Goal: Task Accomplishment & Management: Complete application form

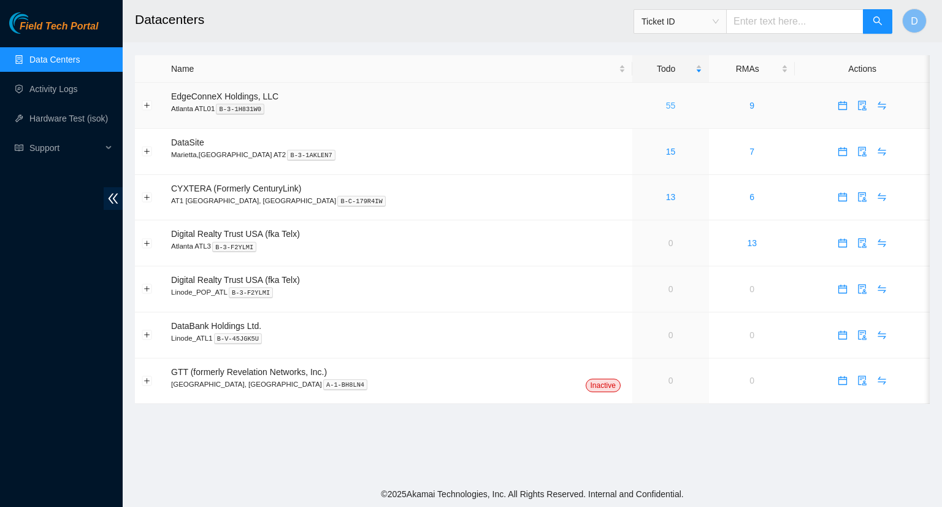
click at [666, 110] on link "55" at bounding box center [671, 106] width 10 height 10
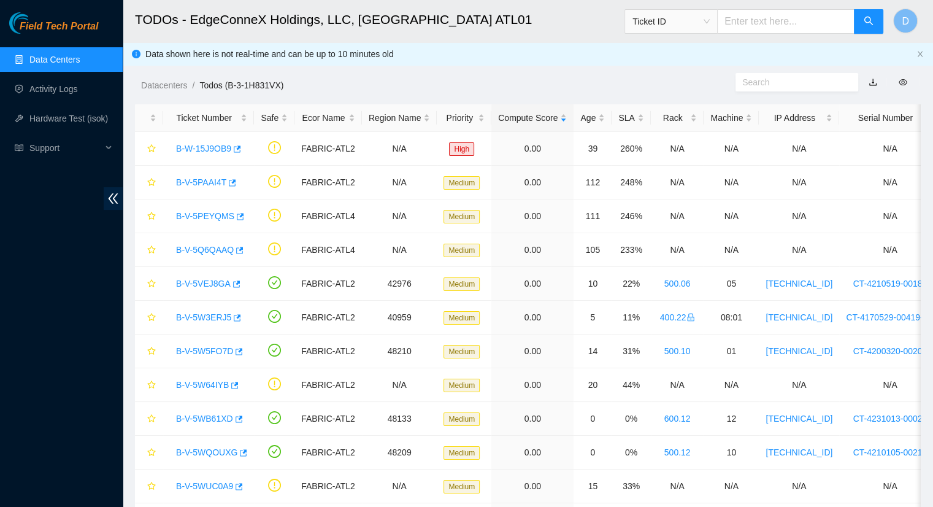
click at [51, 55] on link "Data Centers" at bounding box center [54, 60] width 50 height 10
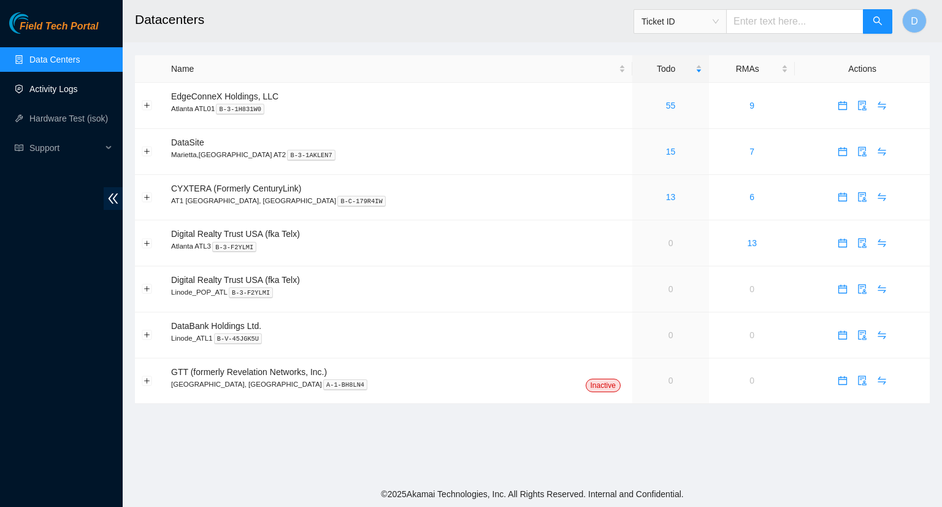
click at [67, 88] on link "Activity Logs" at bounding box center [53, 89] width 48 height 10
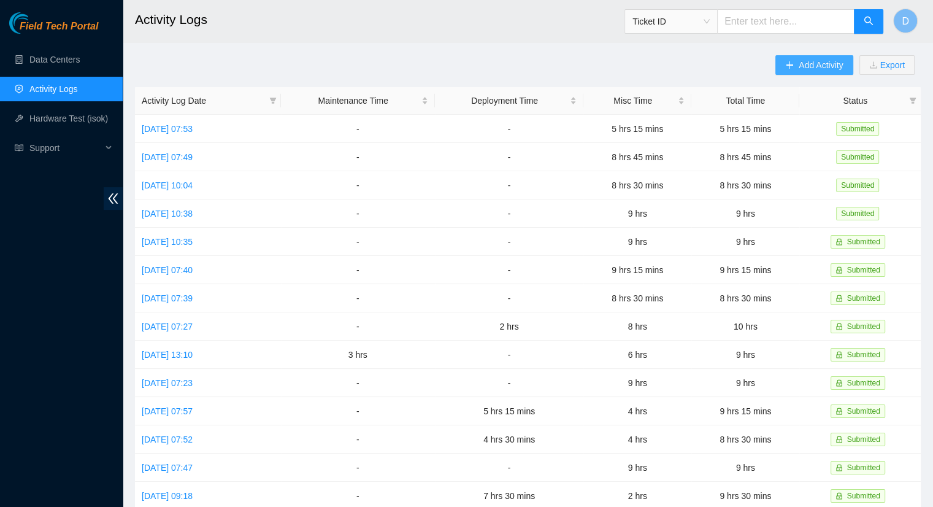
click at [794, 71] on button "Add Activity" at bounding box center [813, 65] width 77 height 20
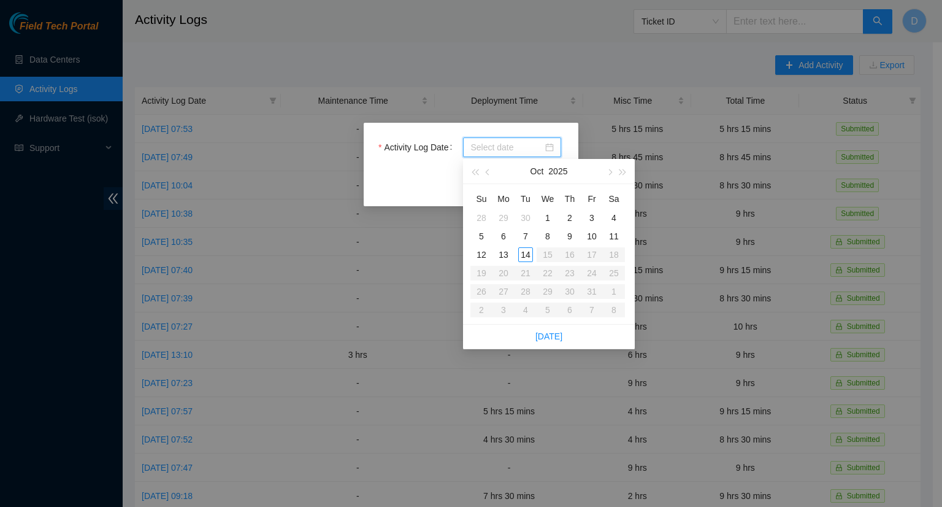
click at [491, 142] on input "Activity Log Date" at bounding box center [507, 146] width 72 height 13
type input "[DATE]"
click at [504, 254] on div "13" at bounding box center [503, 254] width 15 height 15
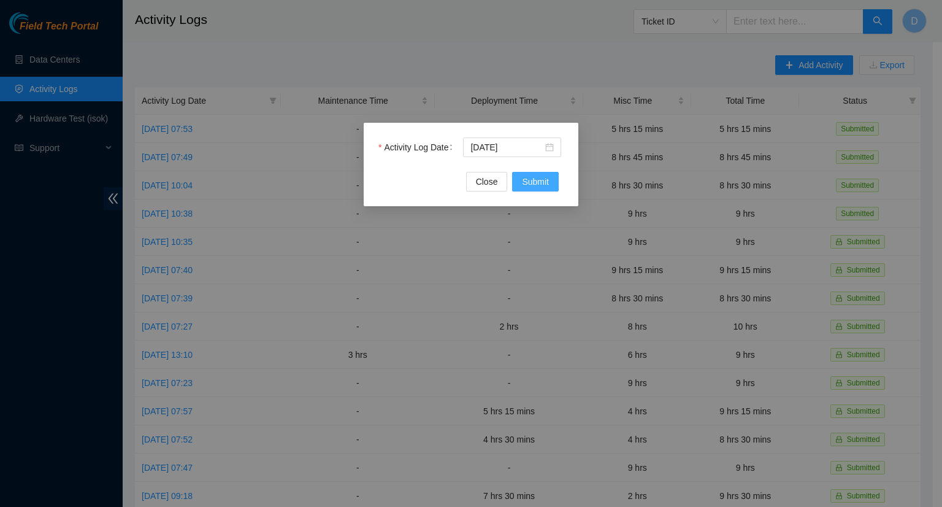
click at [542, 177] on span "Submit" at bounding box center [535, 181] width 27 height 13
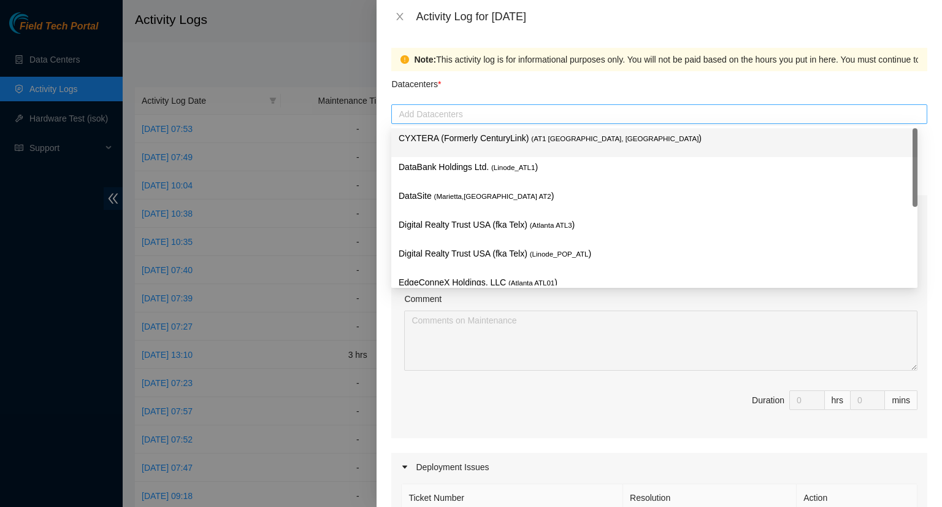
click at [508, 112] on div at bounding box center [659, 114] width 530 height 15
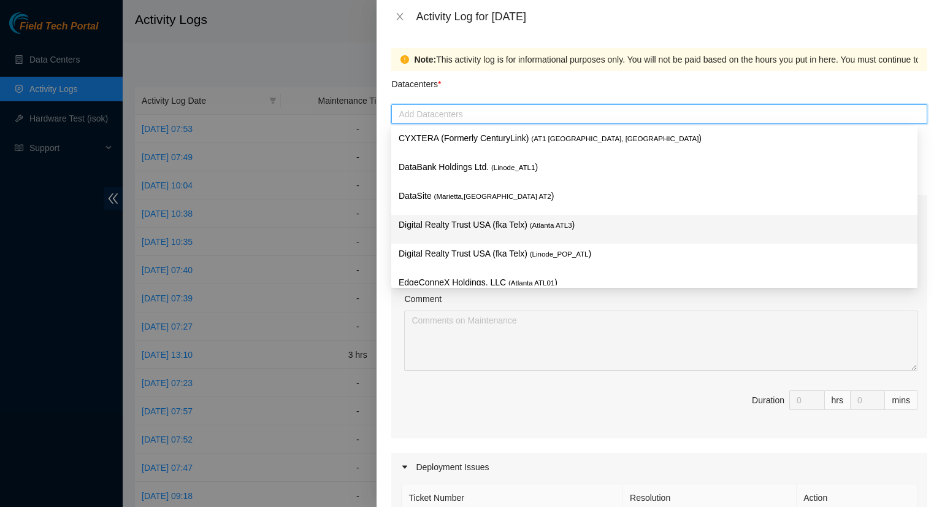
click at [469, 228] on p "Digital Realty Trust USA (fka Telx) ( [GEOGRAPHIC_DATA] ATL3 )" at bounding box center [655, 225] width 512 height 14
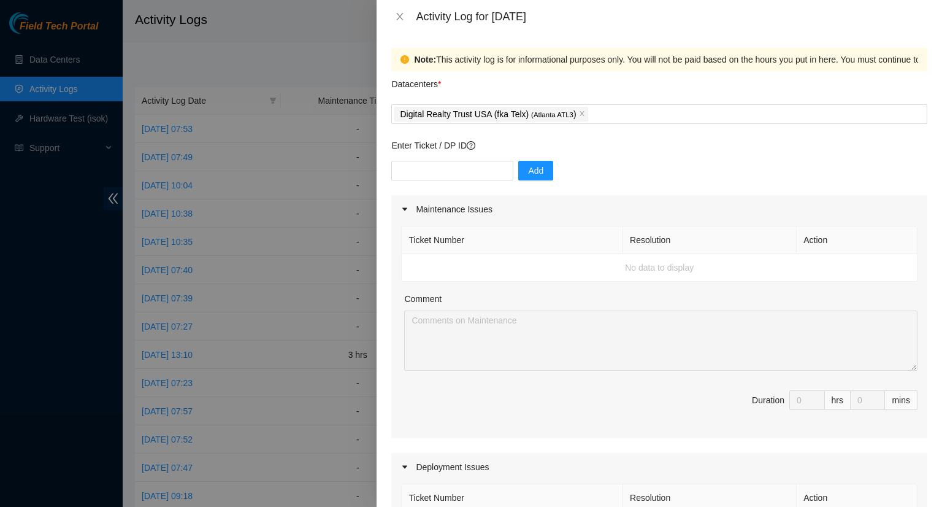
click at [516, 398] on span "Duration 0 hrs 0 mins" at bounding box center [659, 407] width 517 height 34
click at [426, 172] on input "text" at bounding box center [452, 171] width 122 height 20
type input "DP73131"
click at [520, 178] on button "Add" at bounding box center [535, 171] width 35 height 20
click at [425, 171] on input "text" at bounding box center [452, 171] width 122 height 20
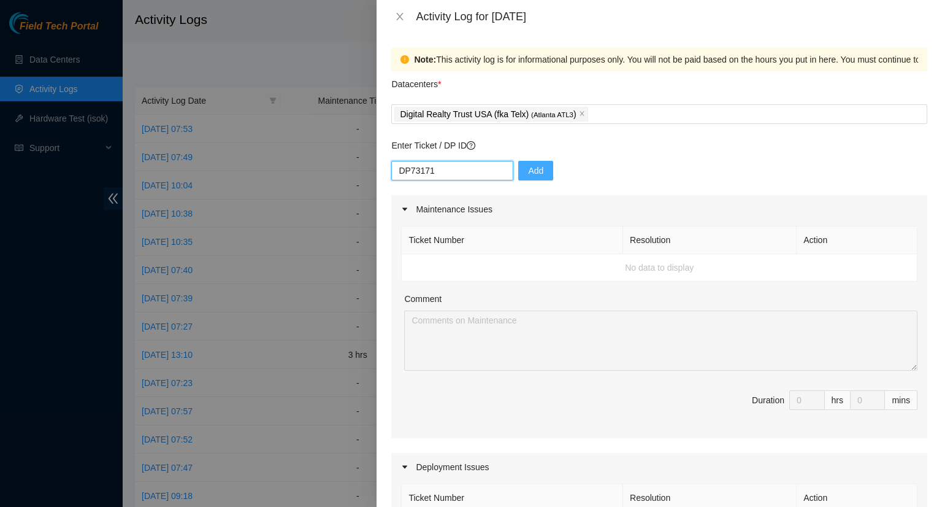
type input "DP73171"
click at [530, 171] on span "Add" at bounding box center [535, 170] width 15 height 13
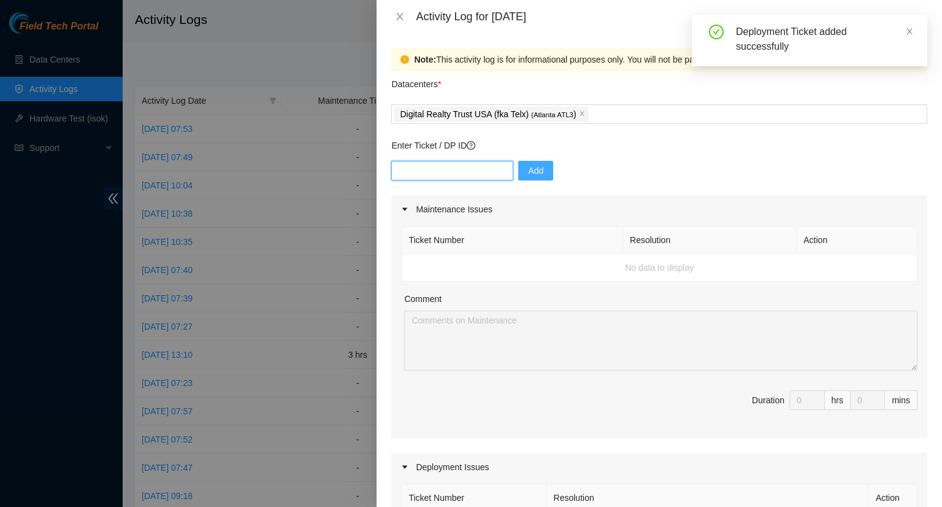
click at [460, 175] on input "text" at bounding box center [452, 171] width 122 height 20
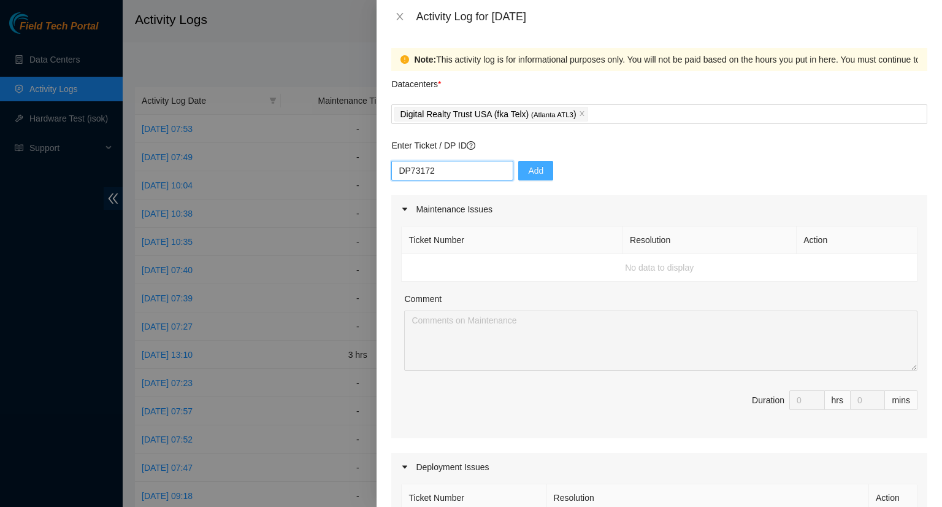
type input "DP73172"
click at [528, 166] on span "Add" at bounding box center [535, 170] width 15 height 13
click at [411, 172] on input "text" at bounding box center [452, 171] width 122 height 20
type input "DP73175"
click at [528, 172] on span "Add" at bounding box center [535, 170] width 15 height 13
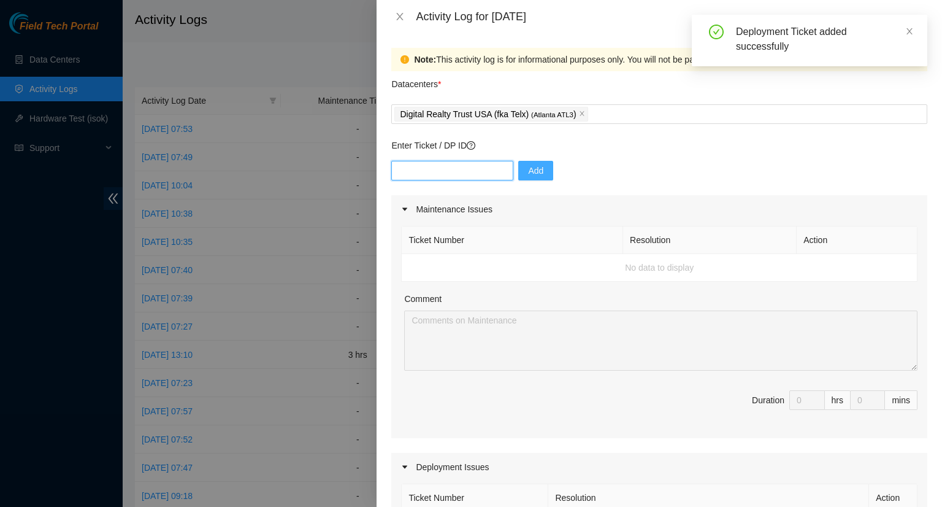
click at [452, 167] on input "text" at bounding box center [452, 171] width 122 height 20
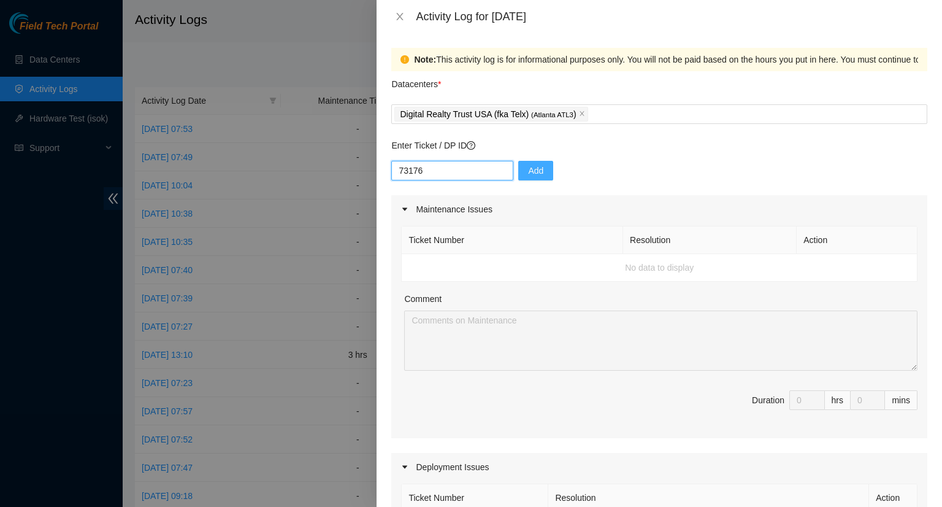
click at [399, 171] on input "73176" at bounding box center [452, 171] width 122 height 20
type input "DP73176"
click at [528, 165] on span "Add" at bounding box center [535, 170] width 15 height 13
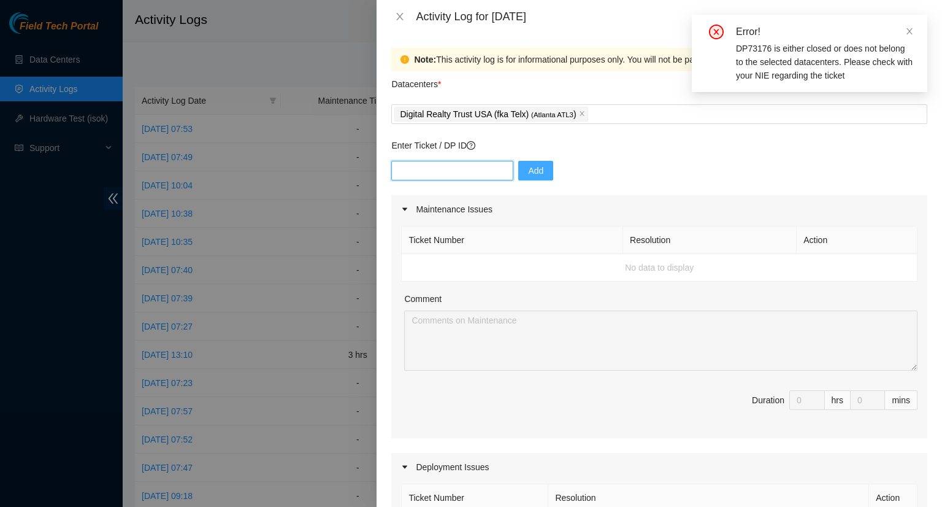
click at [453, 170] on input "text" at bounding box center [452, 171] width 122 height 20
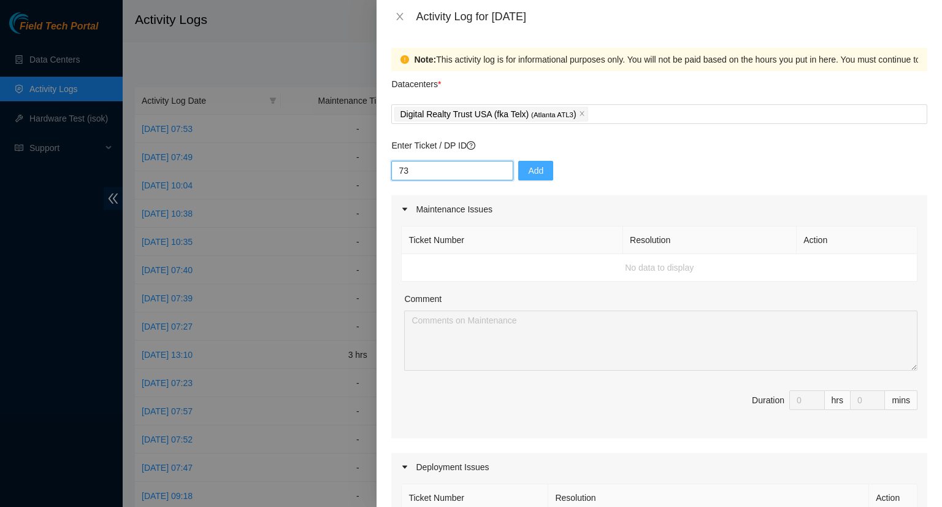
type input "7"
type input "DP73176"
click at [530, 171] on span "Add" at bounding box center [535, 170] width 15 height 13
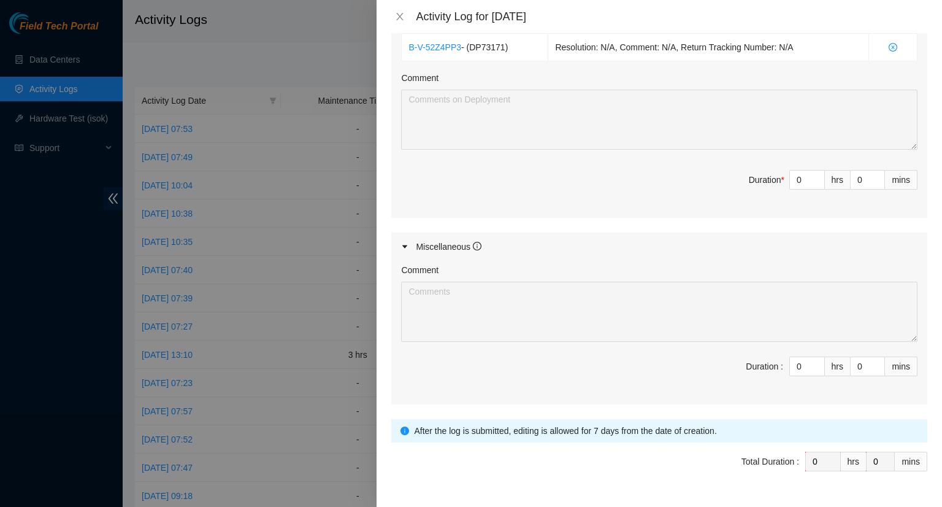
scroll to position [521, 0]
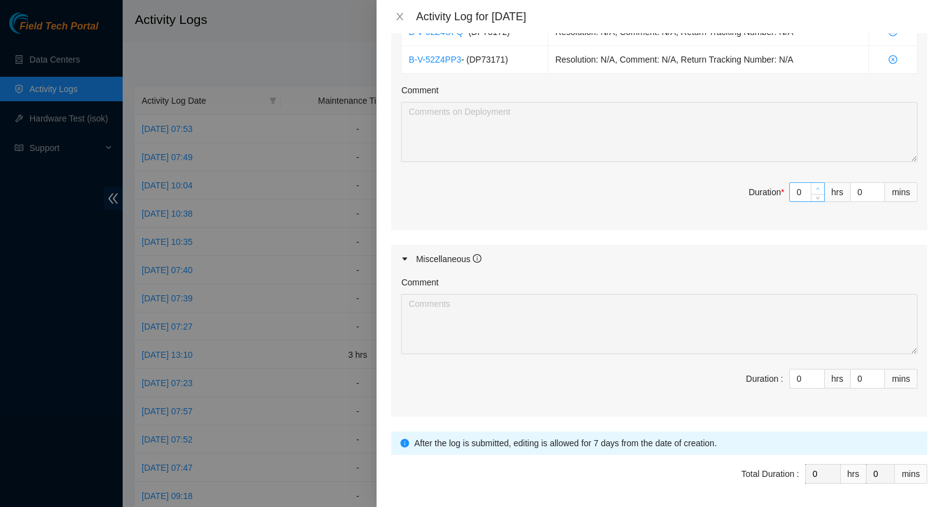
type input "1"
click at [816, 187] on icon "up" at bounding box center [818, 189] width 4 height 4
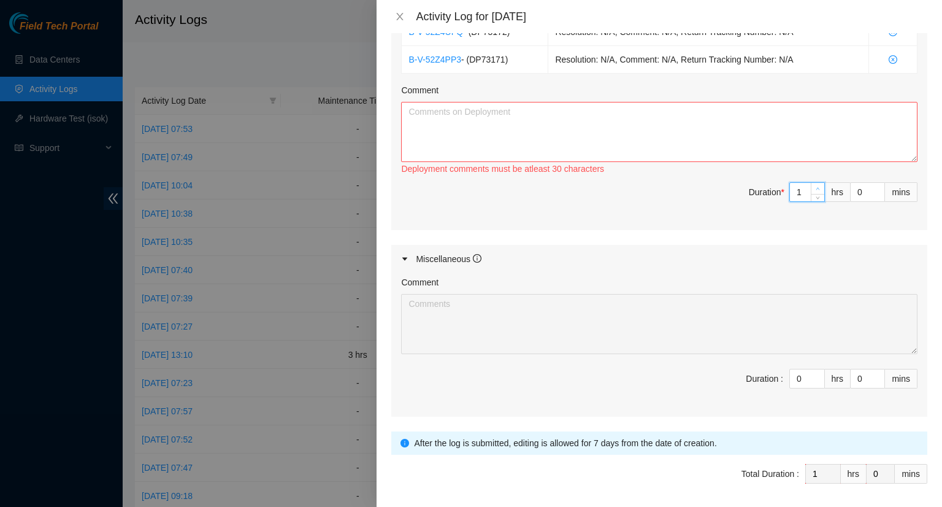
type input "2"
click at [816, 187] on icon "up" at bounding box center [818, 189] width 4 height 4
type input "3"
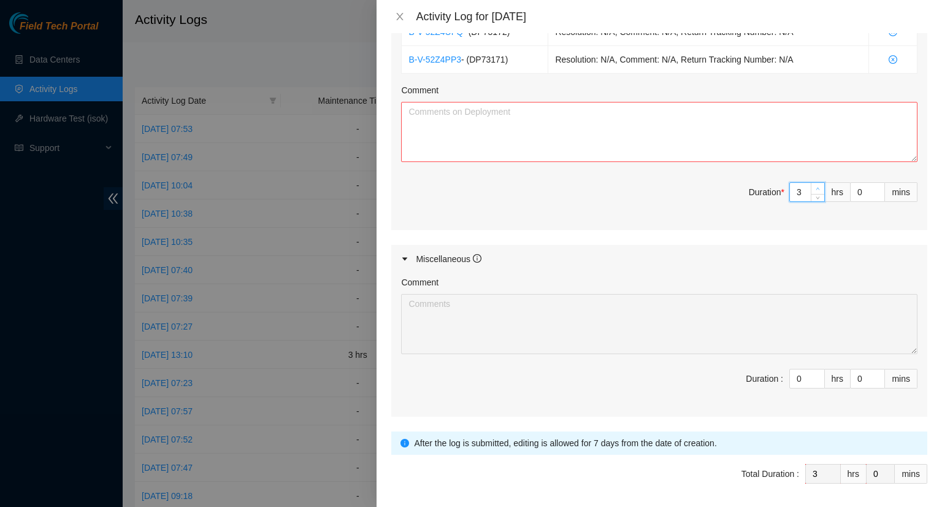
click at [816, 187] on icon "up" at bounding box center [818, 189] width 4 height 4
type input "4"
click at [816, 187] on icon "up" at bounding box center [818, 189] width 4 height 4
type input "5"
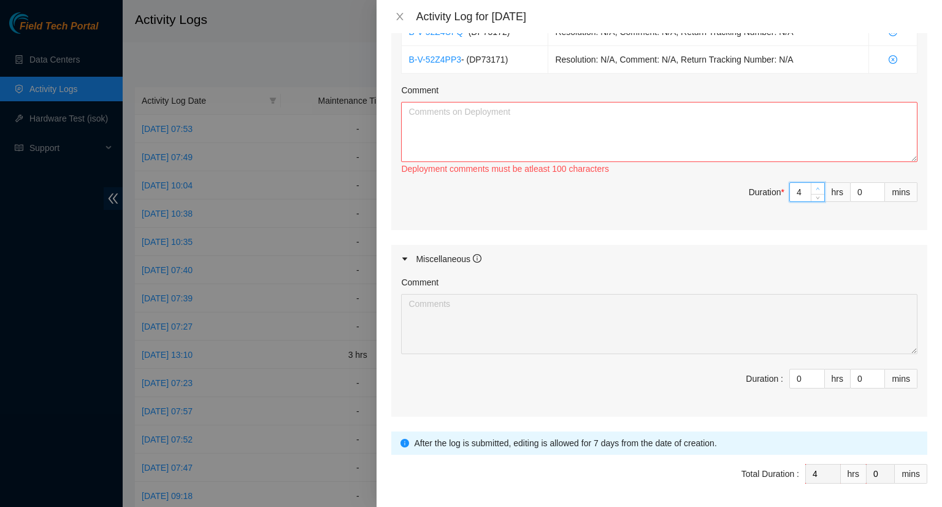
type input "5"
click at [816, 187] on icon "up" at bounding box center [818, 189] width 4 height 4
type input "6"
click at [816, 187] on icon "up" at bounding box center [818, 189] width 4 height 4
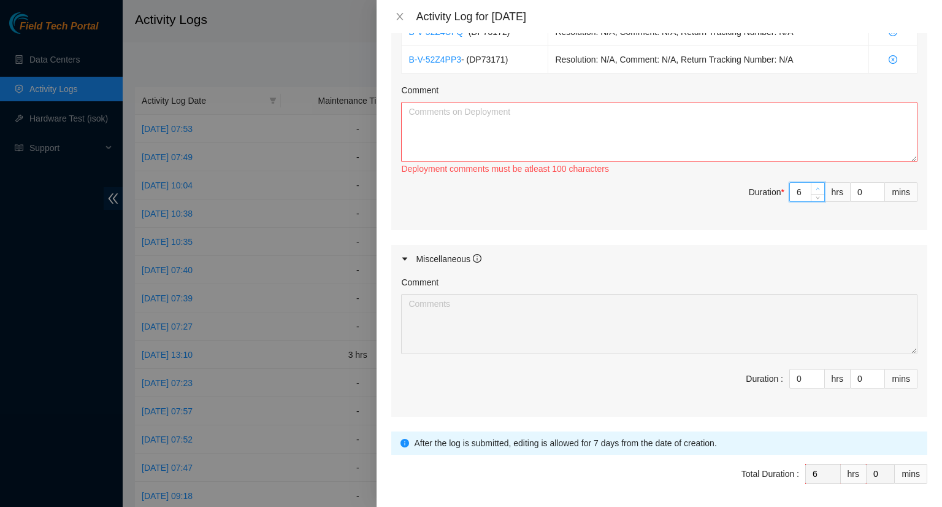
type input "7"
click at [816, 187] on icon "up" at bounding box center [818, 189] width 4 height 4
type input "8"
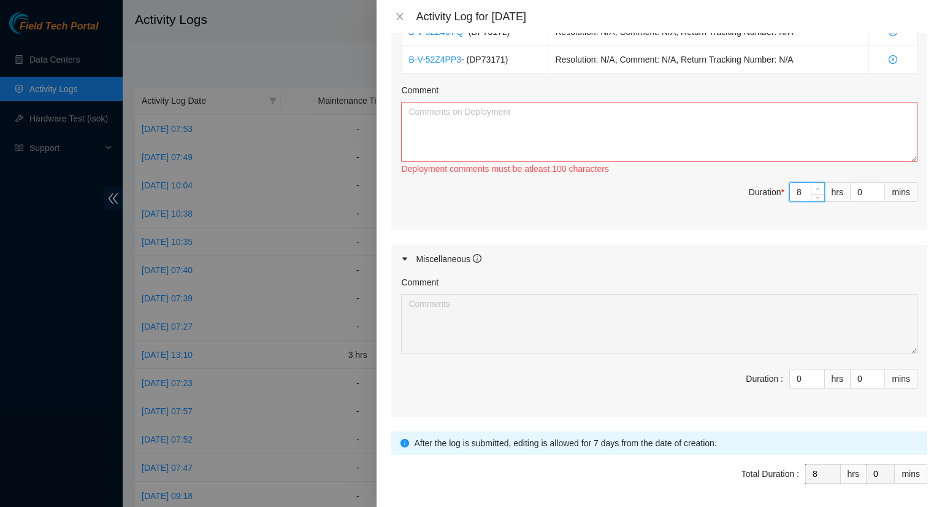
click at [816, 187] on icon "up" at bounding box center [818, 189] width 4 height 4
type input "9"
click at [816, 187] on icon "up" at bounding box center [818, 189] width 4 height 4
type input "8"
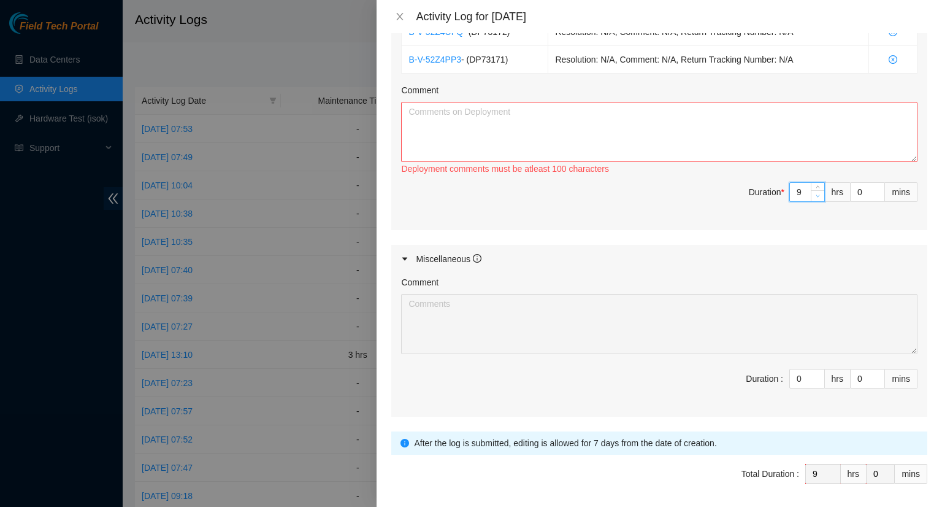
type input "8"
click at [811, 197] on span "Decrease Value" at bounding box center [817, 195] width 13 height 11
type input "1"
type input "9"
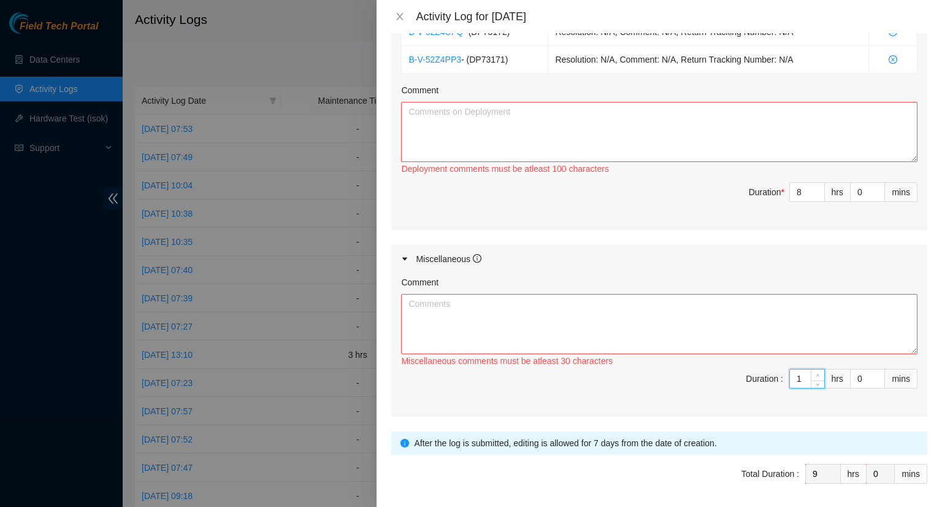
click at [811, 369] on span "Increase Value" at bounding box center [817, 374] width 13 height 11
type input "2"
type input "10"
click at [811, 369] on span "Increase Value" at bounding box center [817, 374] width 13 height 11
type input "1"
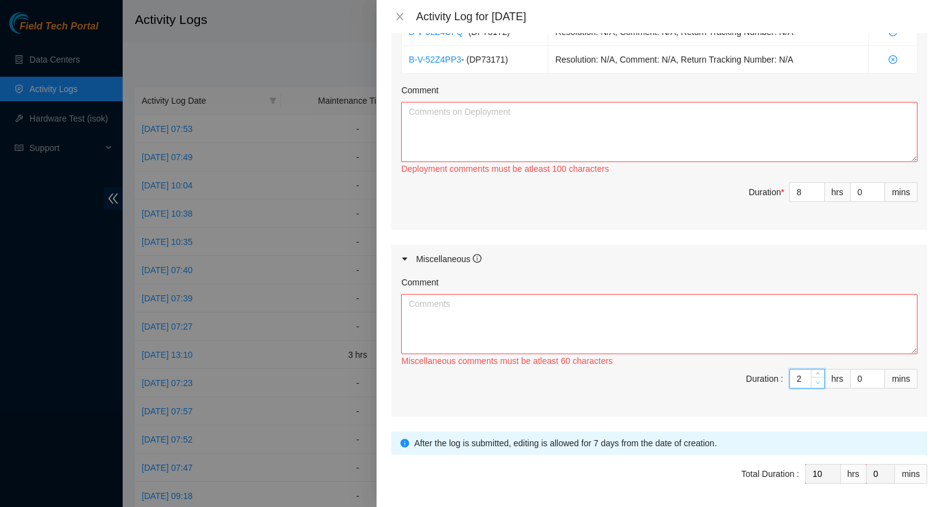
type input "9"
click at [816, 381] on icon "down" at bounding box center [818, 382] width 4 height 4
type input "1"
click at [875, 374] on span "up" at bounding box center [878, 375] width 7 height 7
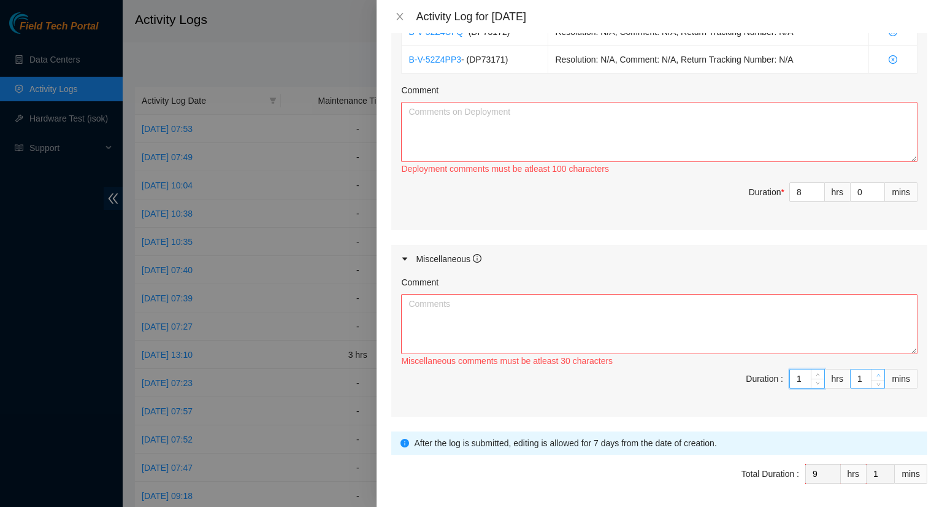
type input "2"
click at [875, 374] on span "up" at bounding box center [878, 375] width 7 height 7
type input "3"
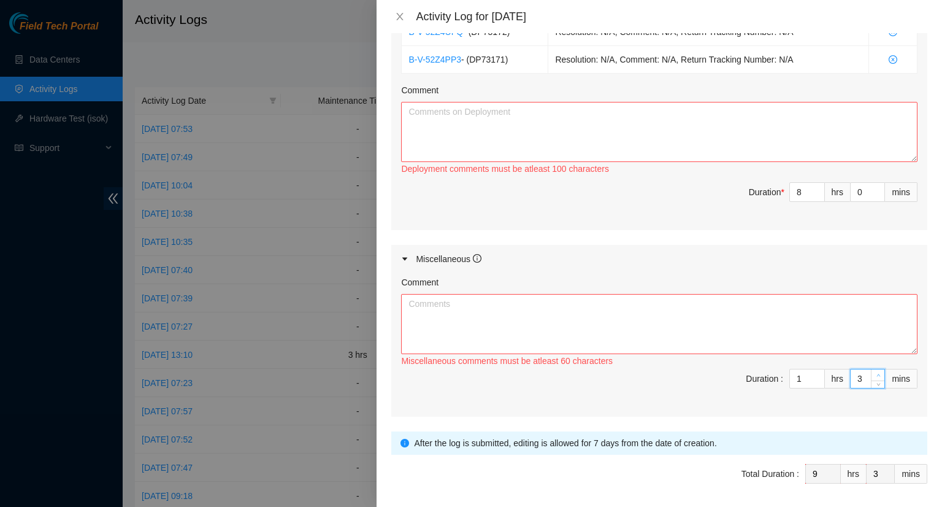
click at [875, 374] on span "up" at bounding box center [878, 375] width 7 height 7
type input "4"
click at [875, 374] on span "up" at bounding box center [878, 375] width 7 height 7
type input "5"
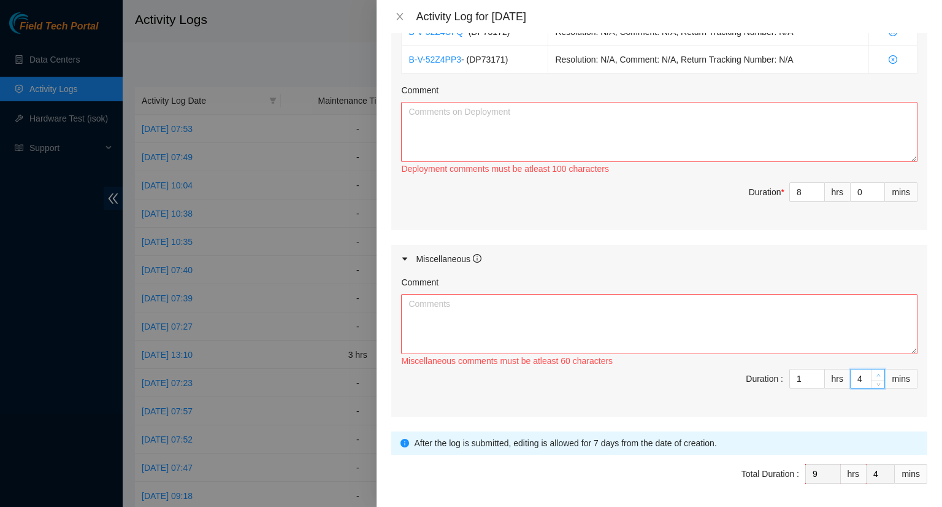
type input "5"
click at [875, 374] on span "up" at bounding box center [878, 375] width 7 height 7
type input "6"
click at [875, 374] on span "up" at bounding box center [878, 375] width 7 height 7
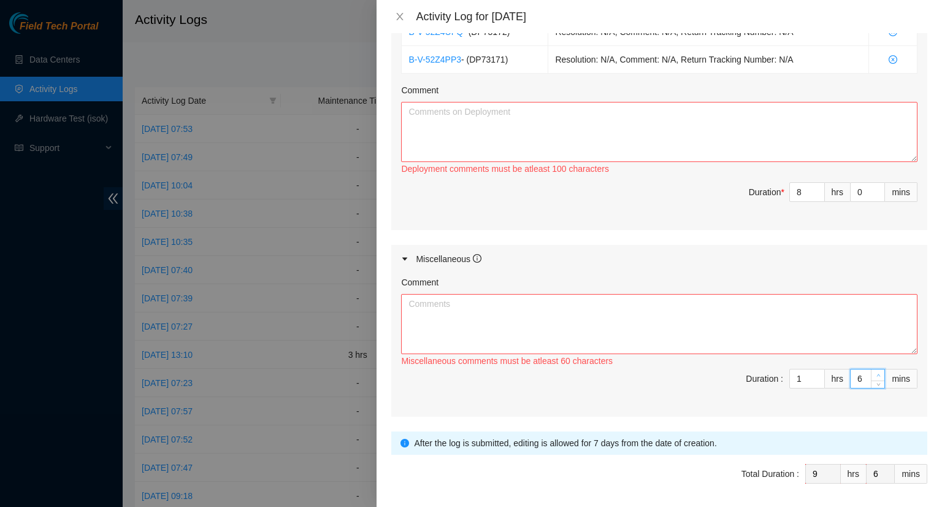
type input "7"
click at [875, 374] on span "up" at bounding box center [878, 375] width 7 height 7
type input "8"
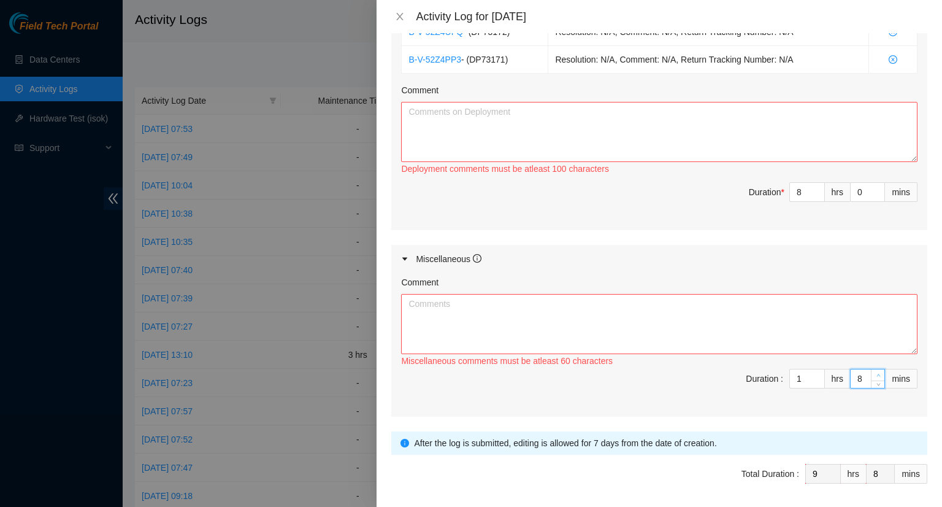
click at [875, 374] on span "up" at bounding box center [878, 375] width 7 height 7
type input "9"
click at [875, 374] on span "up" at bounding box center [878, 375] width 7 height 7
type input "10"
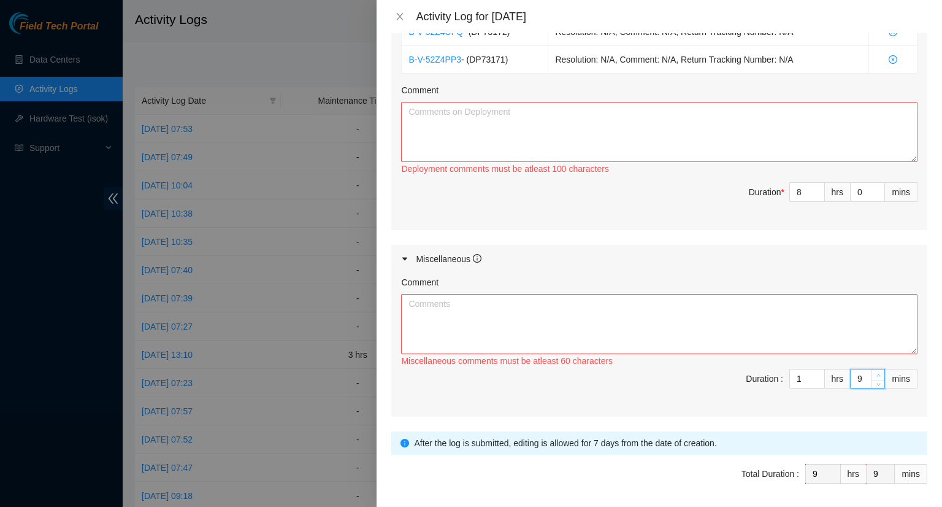
type input "10"
click at [875, 374] on span "up" at bounding box center [878, 375] width 7 height 7
type input "11"
click at [875, 374] on span "up" at bounding box center [878, 375] width 7 height 7
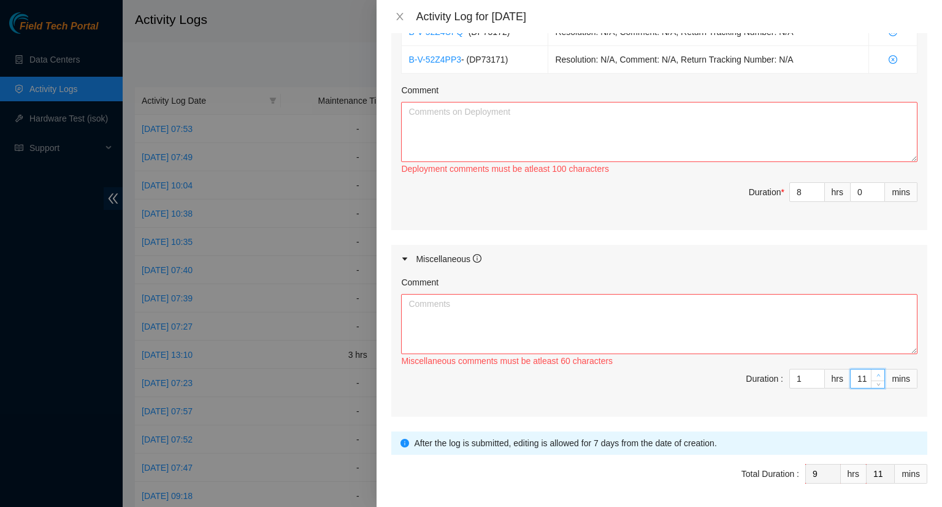
type input "12"
click at [875, 374] on span "up" at bounding box center [878, 375] width 7 height 7
type input "13"
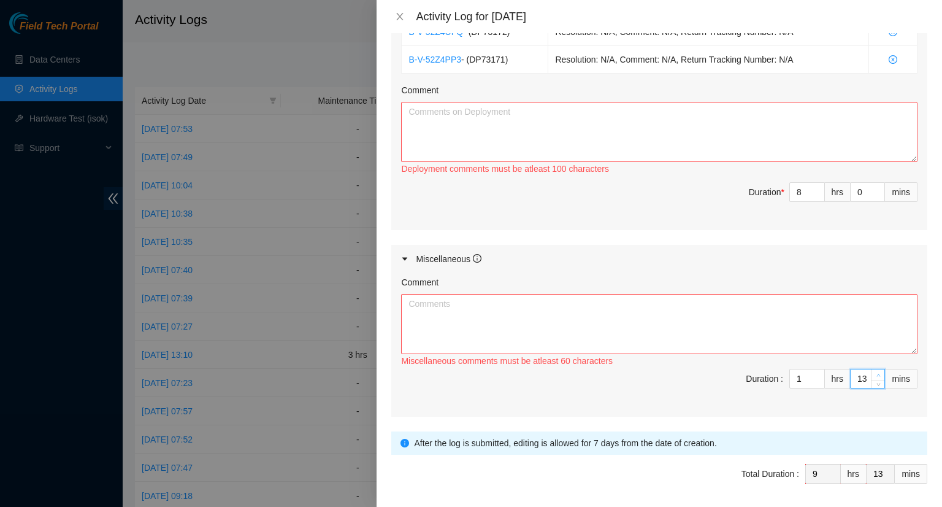
click at [875, 374] on span "up" at bounding box center [878, 375] width 7 height 7
type input "14"
click at [875, 374] on span "up" at bounding box center [878, 375] width 7 height 7
type input "15"
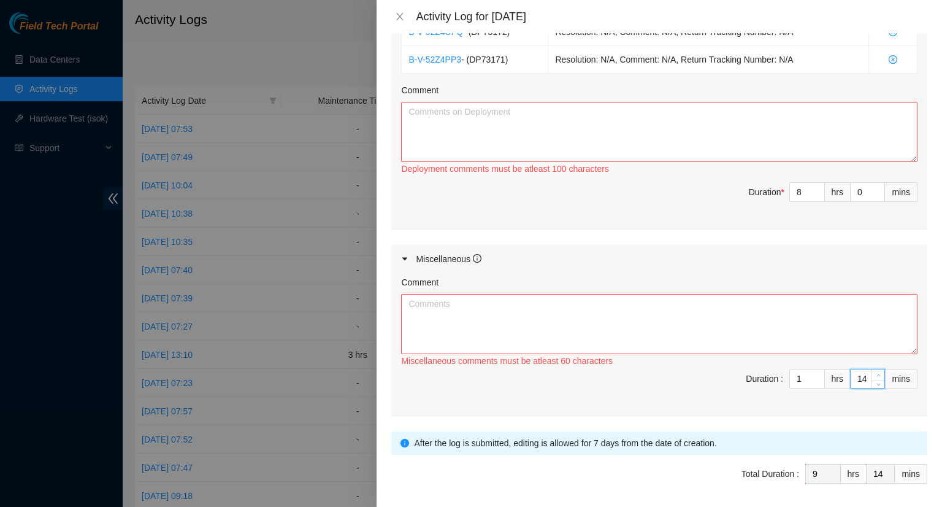
type input "15"
click at [875, 374] on span "up" at bounding box center [878, 375] width 7 height 7
type input "16"
click at [875, 374] on span "up" at bounding box center [878, 375] width 7 height 7
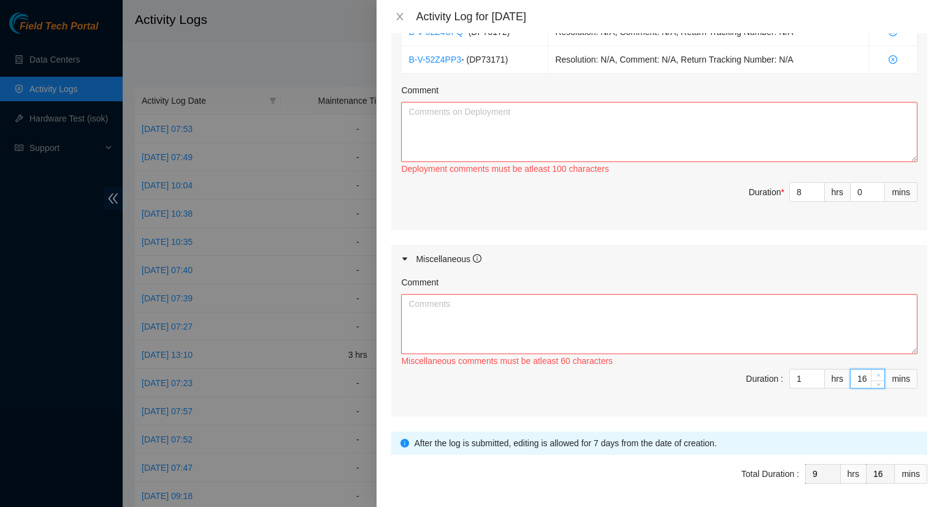
type input "17"
click at [875, 374] on span "up" at bounding box center [878, 375] width 7 height 7
type input "18"
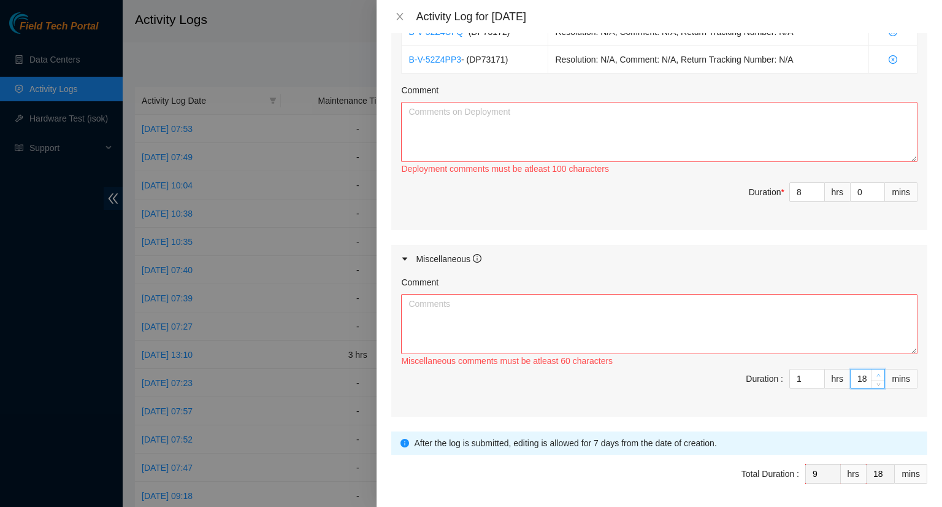
click at [875, 374] on span "up" at bounding box center [878, 375] width 7 height 7
type input "19"
click at [875, 374] on span "up" at bounding box center [878, 375] width 7 height 7
type input "20"
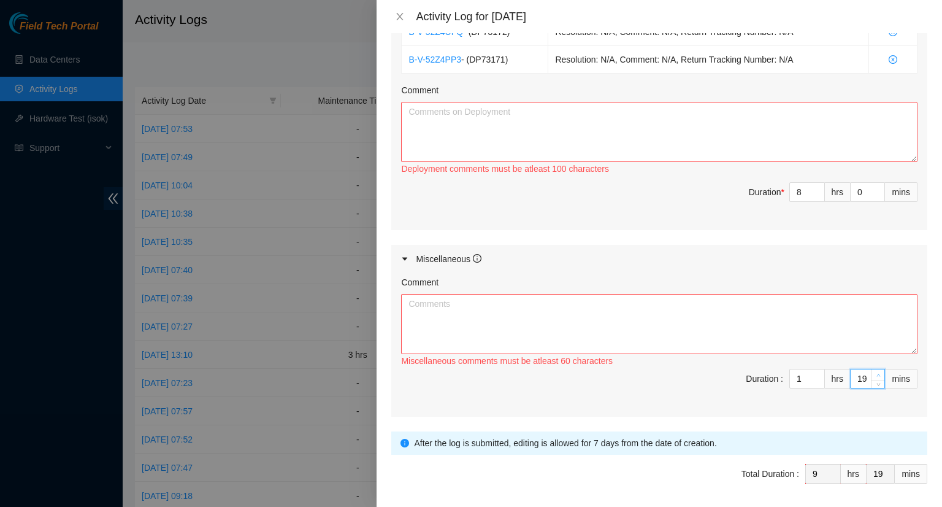
type input "20"
click at [875, 374] on span "up" at bounding box center [878, 375] width 7 height 7
type input "21"
click at [875, 374] on span "up" at bounding box center [878, 375] width 7 height 7
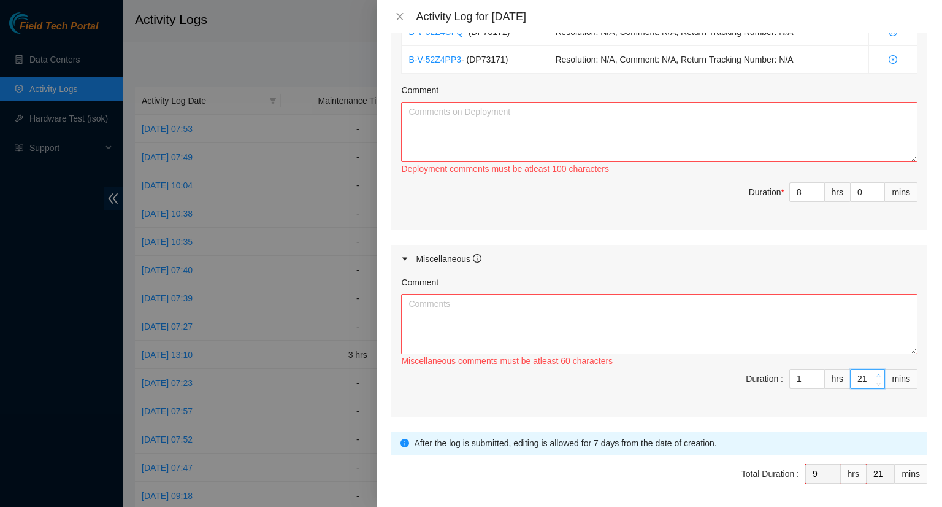
type input "22"
click at [875, 374] on span "up" at bounding box center [878, 375] width 7 height 7
type input "23"
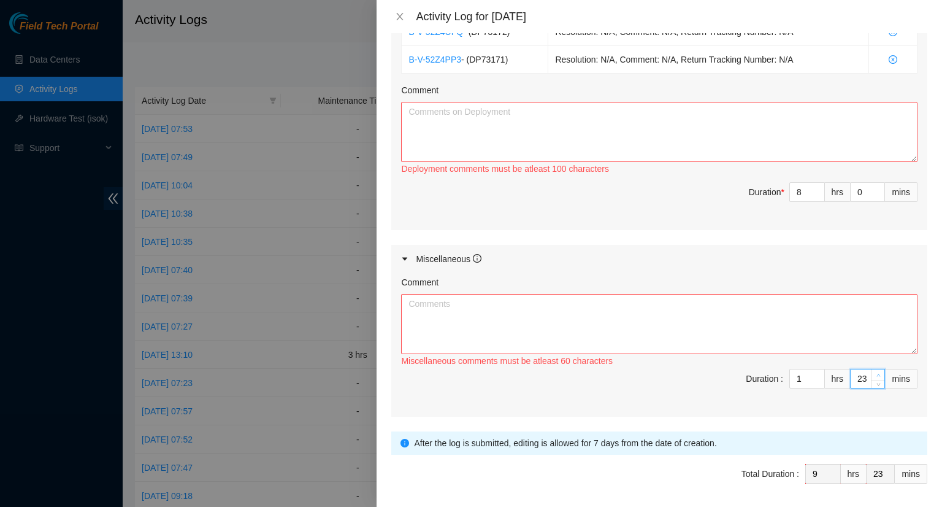
click at [875, 374] on span "up" at bounding box center [878, 375] width 7 height 7
type input "24"
click at [875, 374] on span "up" at bounding box center [878, 375] width 7 height 7
type input "25"
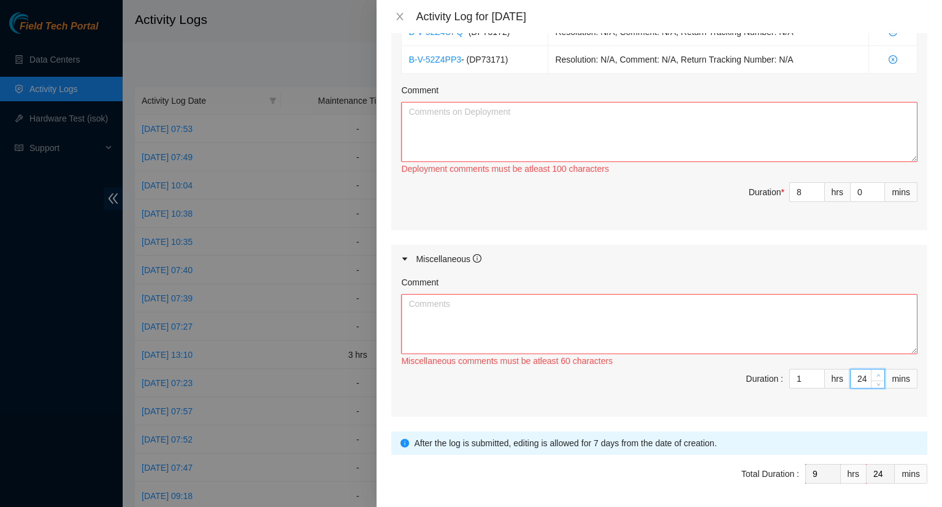
type input "25"
click at [875, 374] on span "up" at bounding box center [878, 375] width 7 height 7
type input "26"
click at [875, 374] on span "up" at bounding box center [878, 375] width 7 height 7
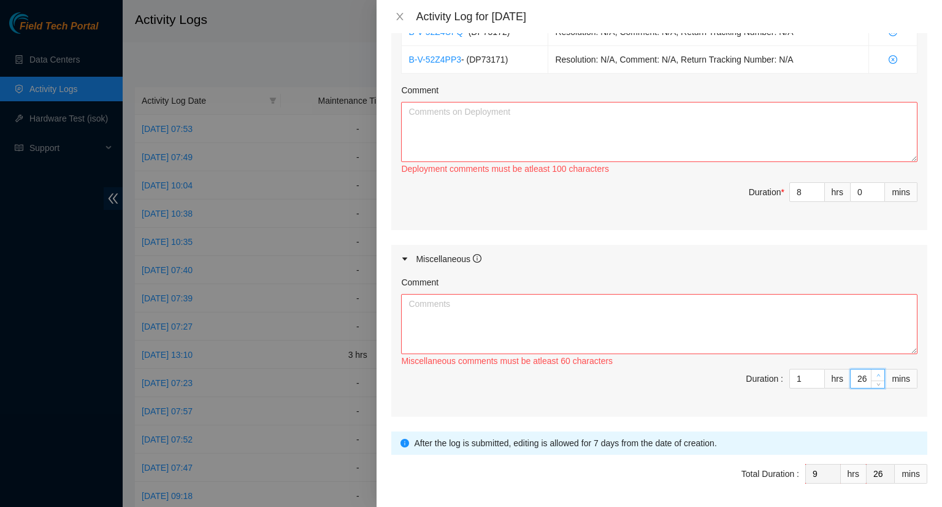
type input "27"
click at [875, 374] on span "up" at bounding box center [878, 375] width 7 height 7
type input "28"
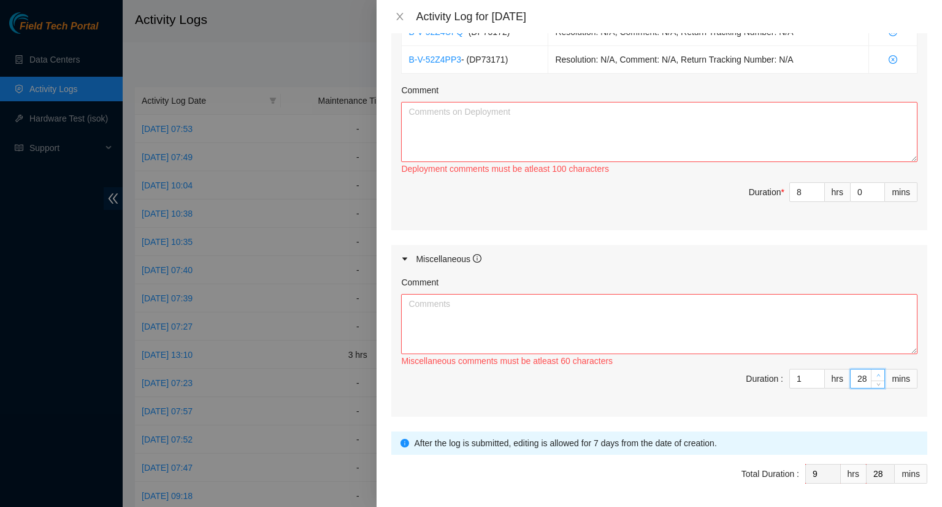
click at [875, 374] on span "up" at bounding box center [878, 375] width 7 height 7
type input "29"
click at [875, 374] on span "up" at bounding box center [878, 375] width 7 height 7
type input "30"
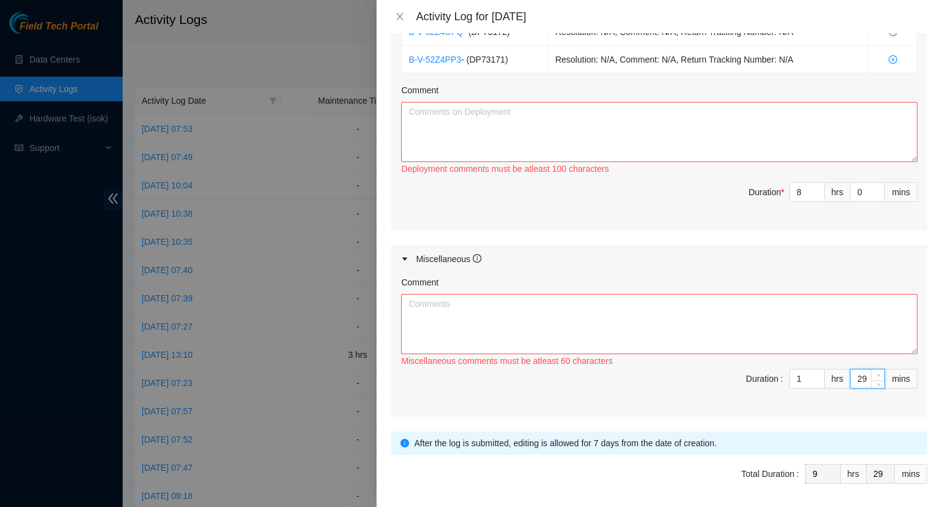
type input "30"
click at [875, 374] on span "up" at bounding box center [878, 375] width 7 height 7
type input "7"
type input "8"
click at [816, 194] on icon "down" at bounding box center [818, 196] width 4 height 4
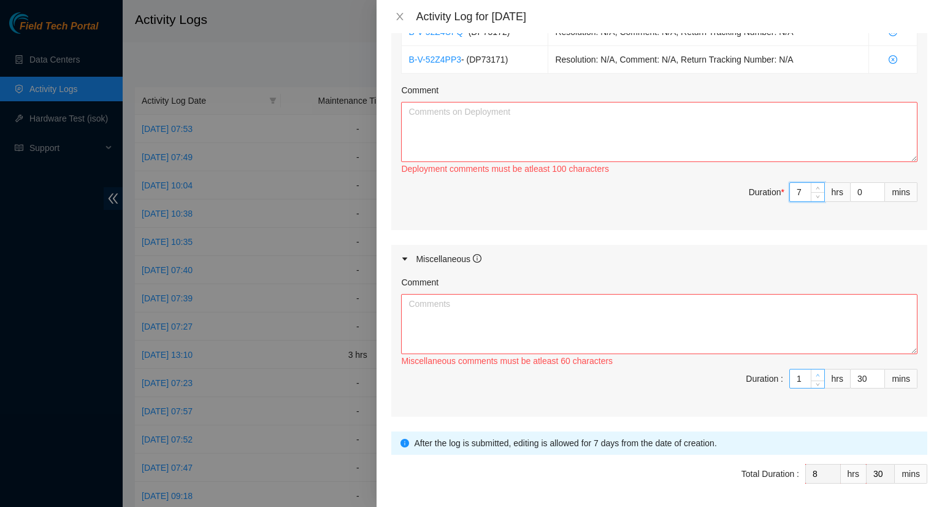
type input "2"
type input "9"
click at [816, 373] on icon "up" at bounding box center [818, 375] width 4 height 4
click at [486, 131] on textarea "Comment" at bounding box center [659, 132] width 517 height 60
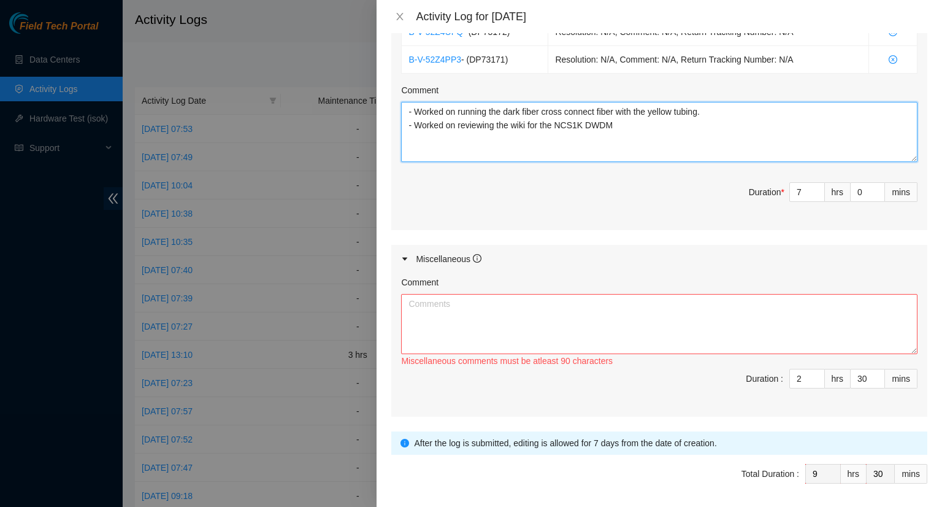
click at [627, 126] on textarea "- Worked on running the dark fiber cross connect fiber with the yellow tubing. …" at bounding box center [659, 132] width 517 height 60
type textarea "- Worked on running the dark fiber cross connect fiber with the yellow tubing. …"
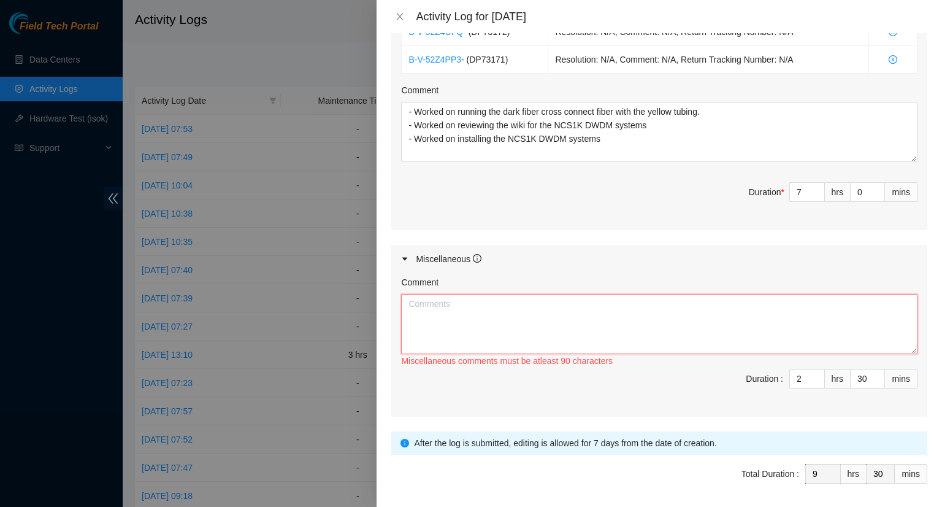
click at [516, 313] on textarea "Comment" at bounding box center [659, 324] width 517 height 60
paste textarea "- Worked on updating the DP tracker. - Worked on updating the maintenance ticke…"
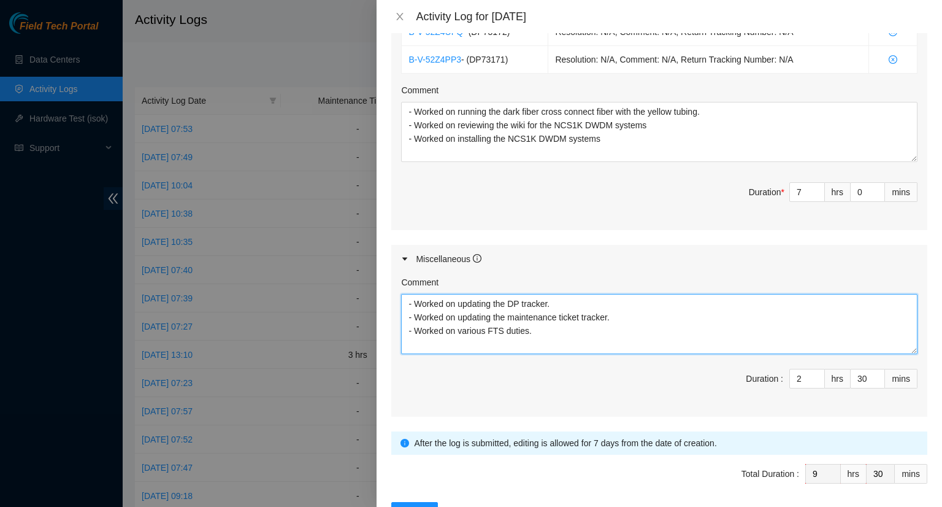
type textarea "- Worked on updating the DP tracker. - Worked on updating the maintenance ticke…"
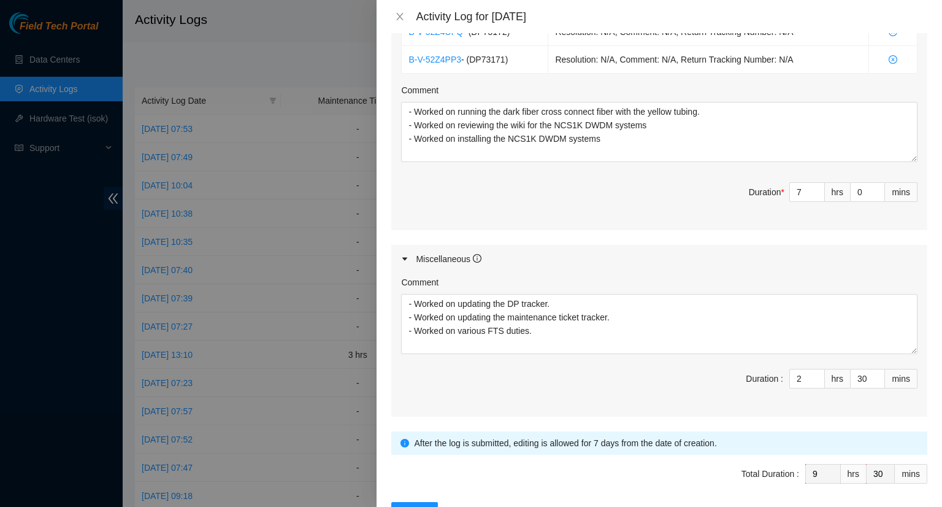
scroll to position [561, 0]
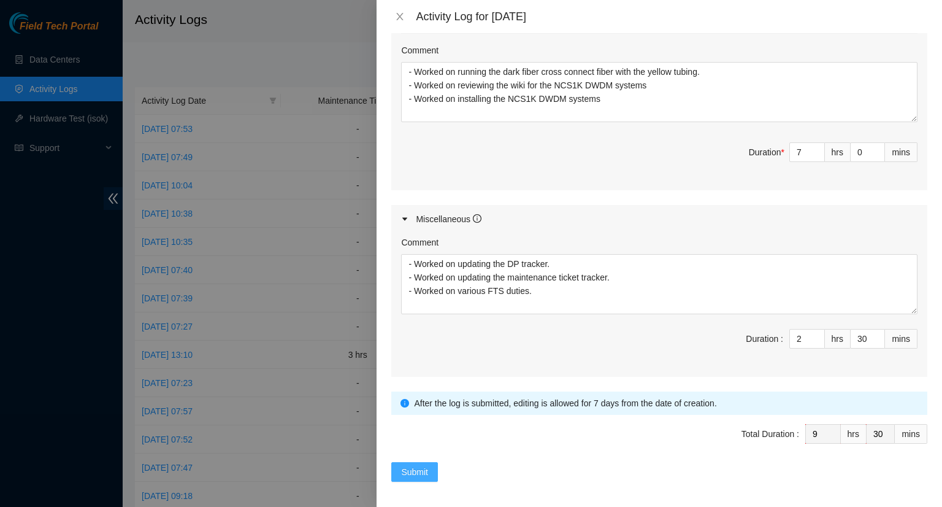
click at [416, 474] on span "Submit" at bounding box center [414, 471] width 27 height 13
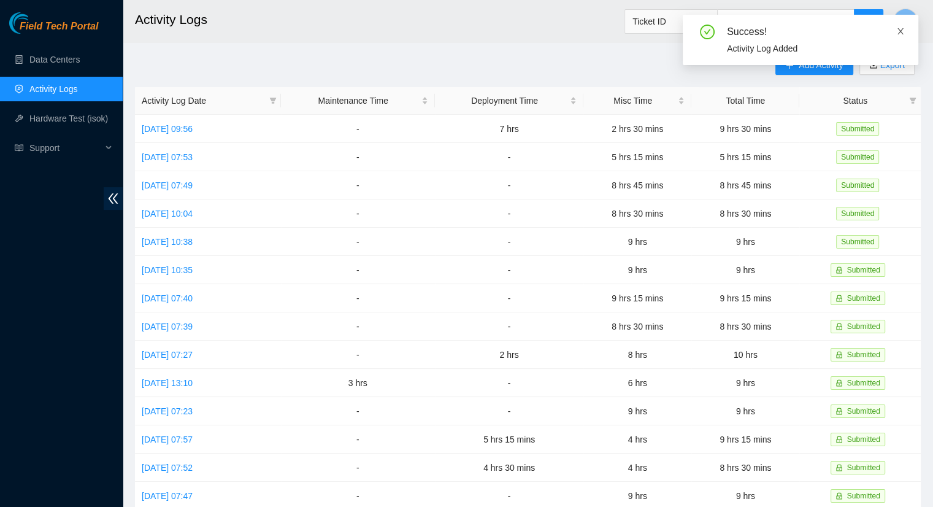
click at [901, 37] on link at bounding box center [900, 31] width 9 height 13
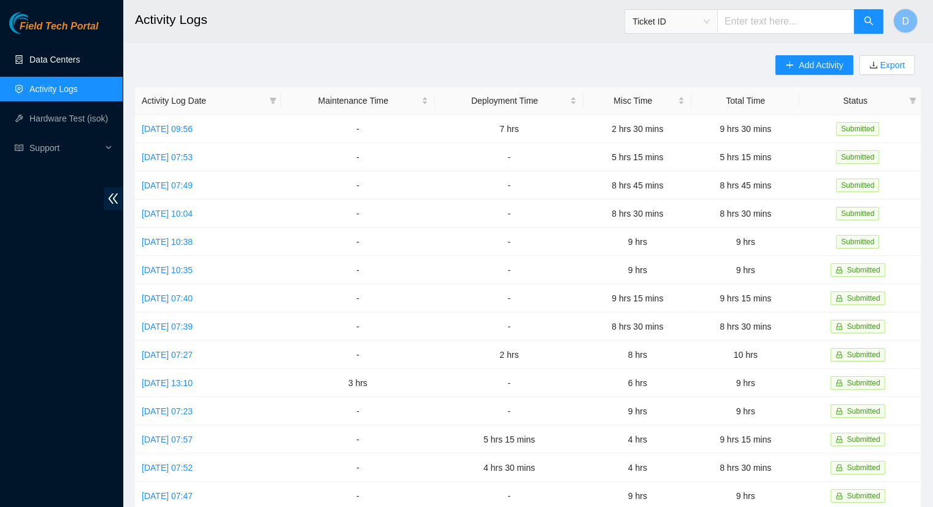
click at [78, 61] on link "Data Centers" at bounding box center [54, 60] width 50 height 10
